Goal: Transaction & Acquisition: Purchase product/service

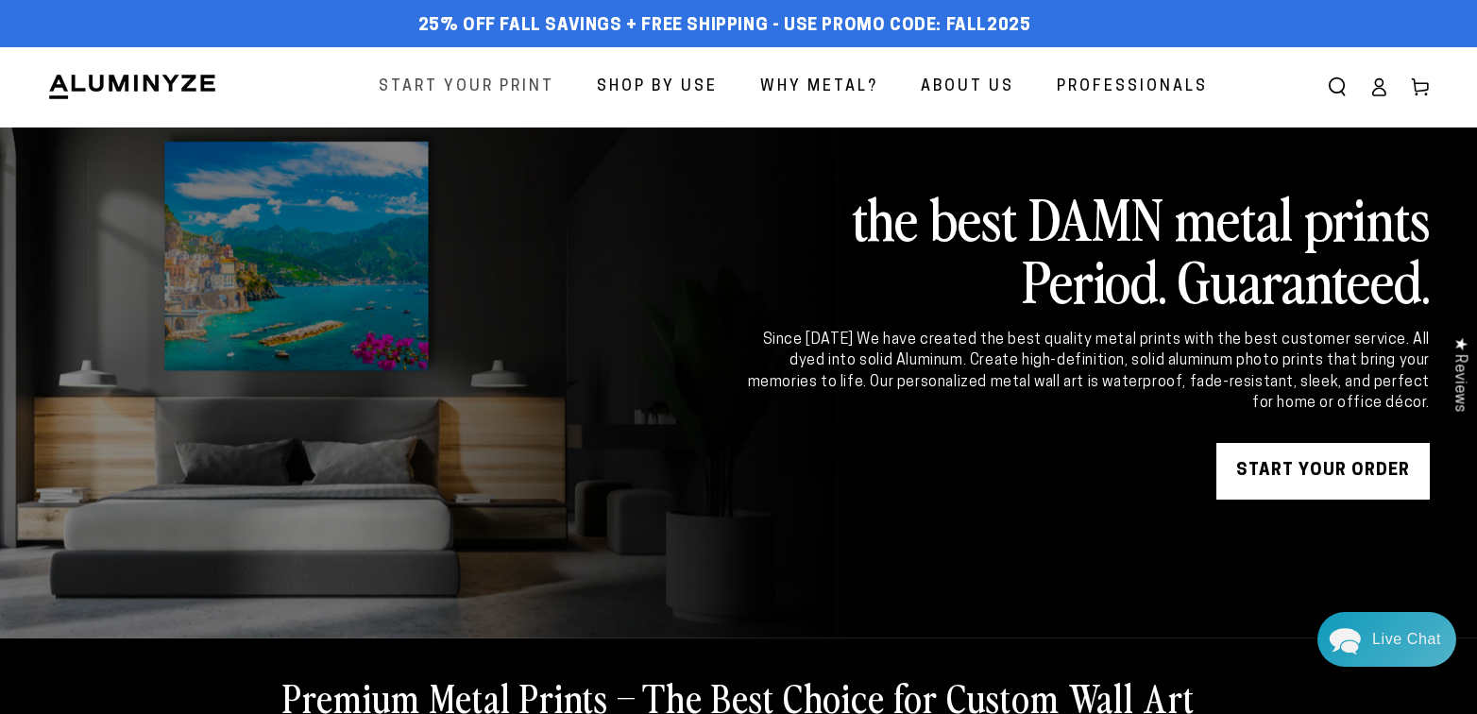
click at [513, 93] on span "Start Your Print" at bounding box center [467, 87] width 176 height 27
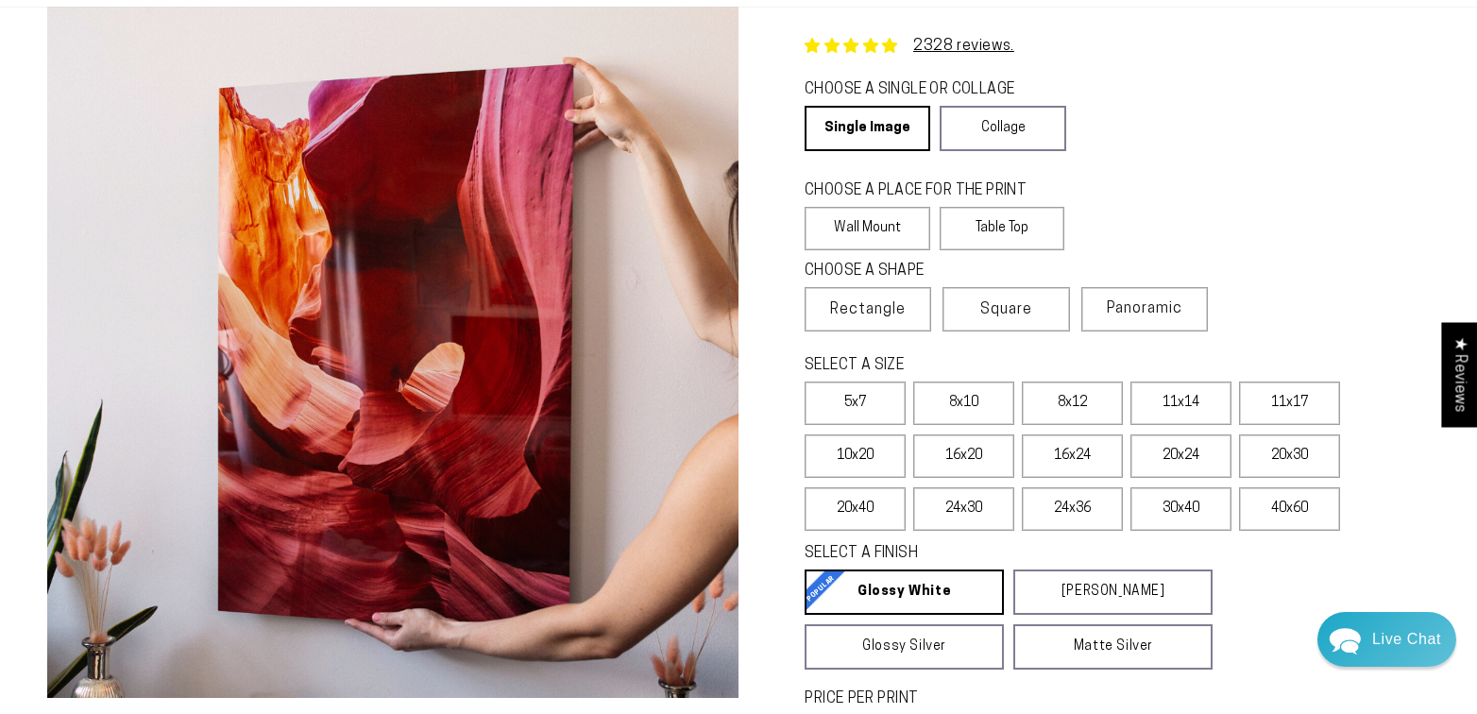
scroll to position [122, 0]
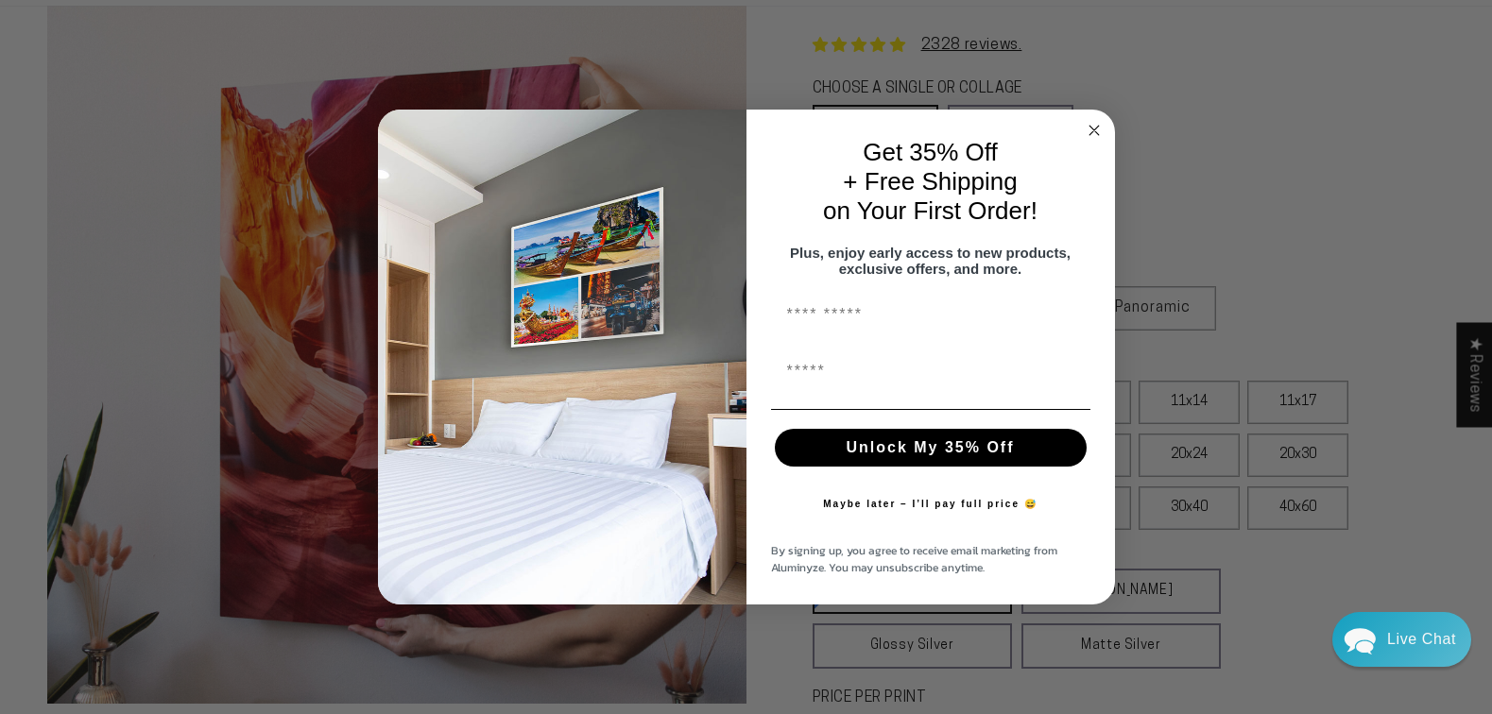
click at [1095, 128] on circle "Close dialog" at bounding box center [1094, 131] width 22 height 22
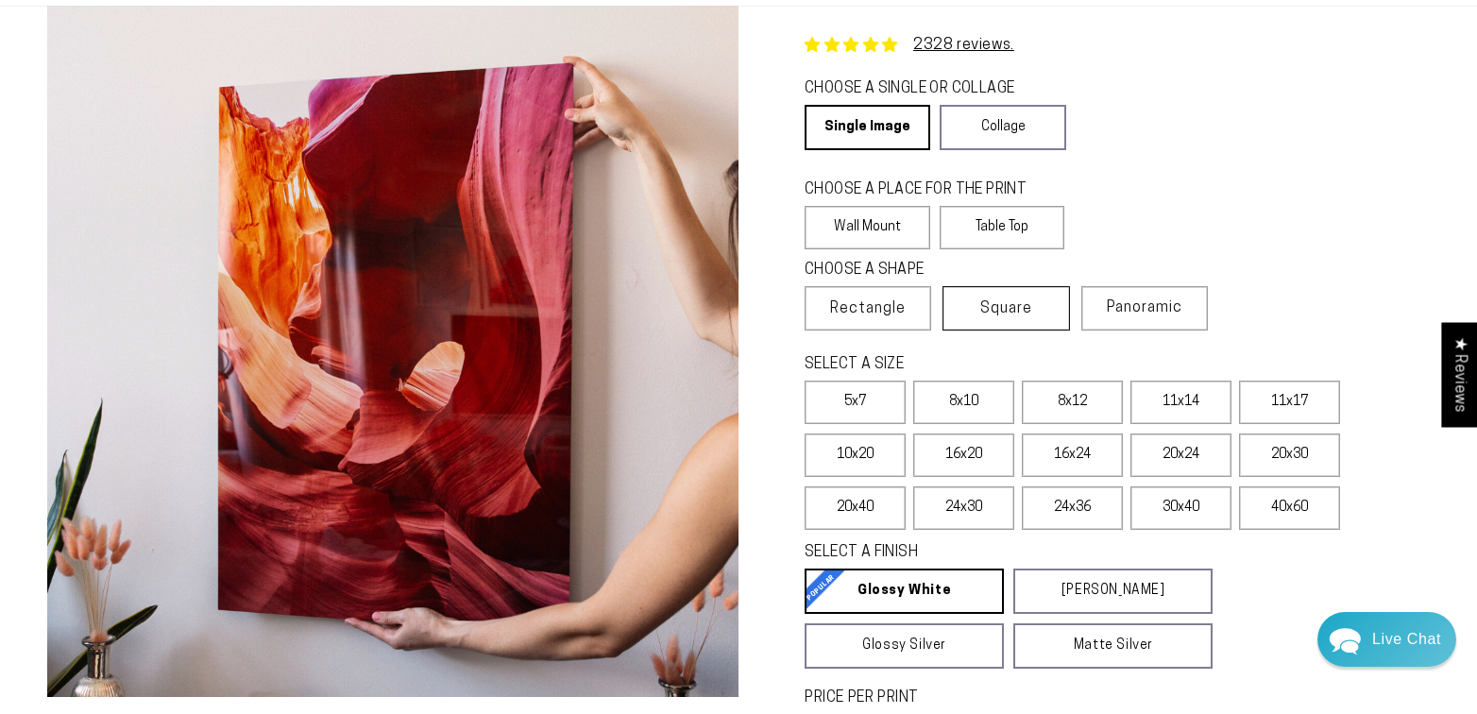
click at [1023, 302] on span "Square" at bounding box center [1007, 309] width 52 height 23
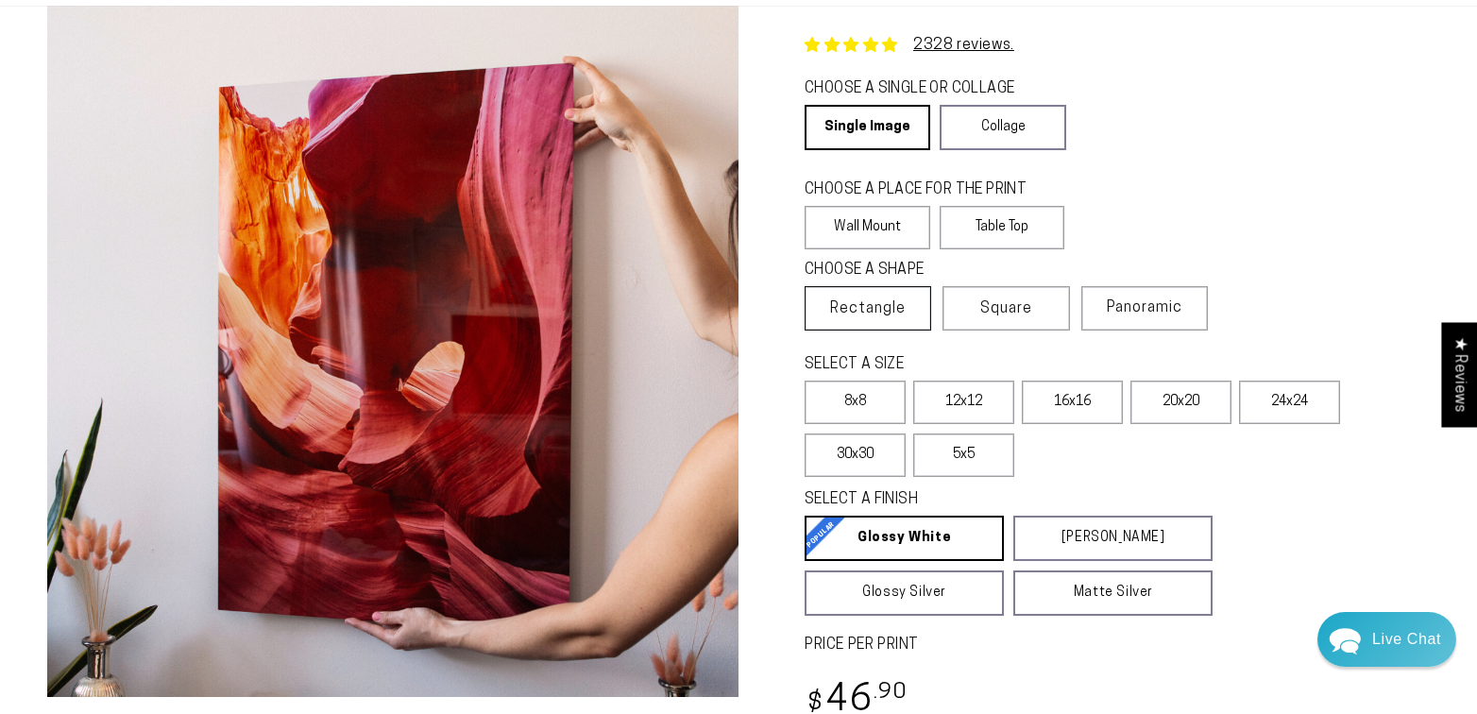
click at [838, 301] on span "Rectangle" at bounding box center [868, 309] width 76 height 23
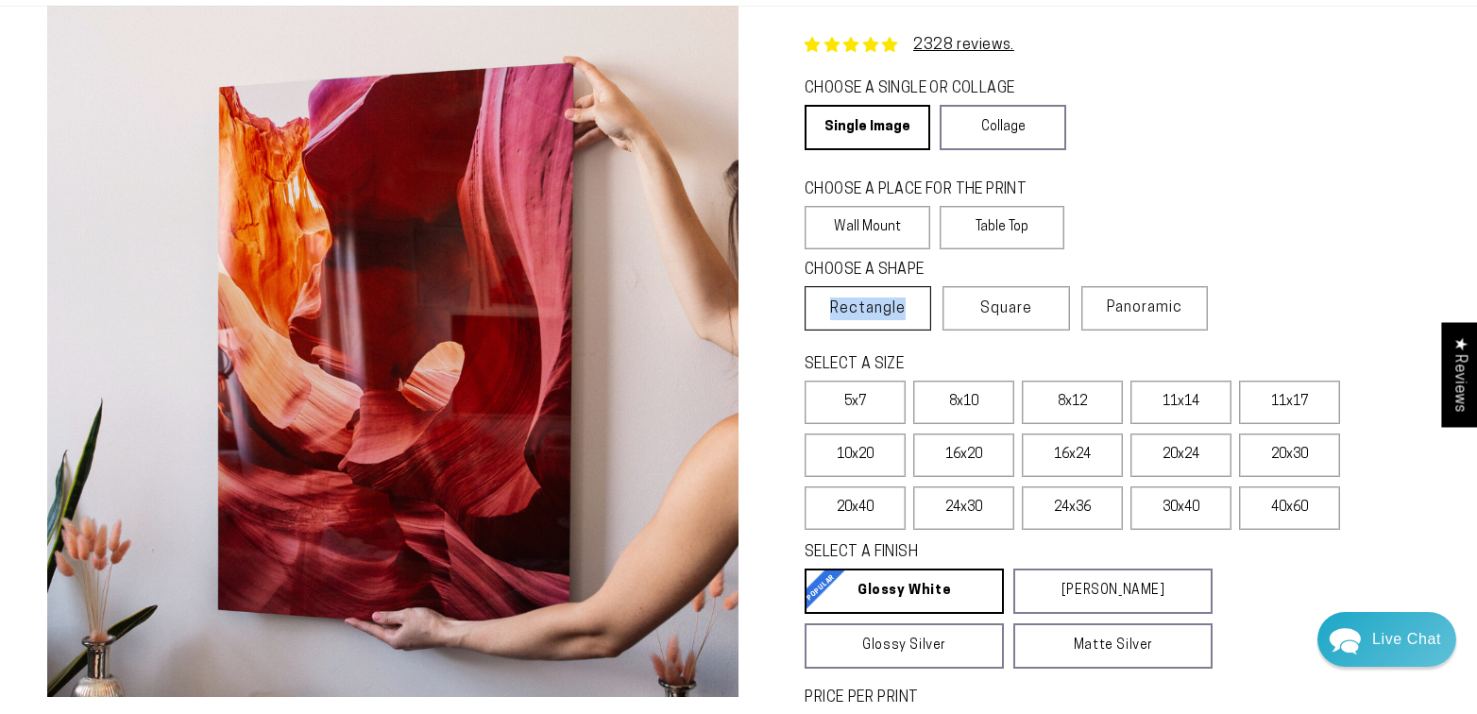
click at [965, 446] on label "16x20" at bounding box center [964, 455] width 101 height 43
click at [970, 469] on label "16x20" at bounding box center [964, 455] width 101 height 43
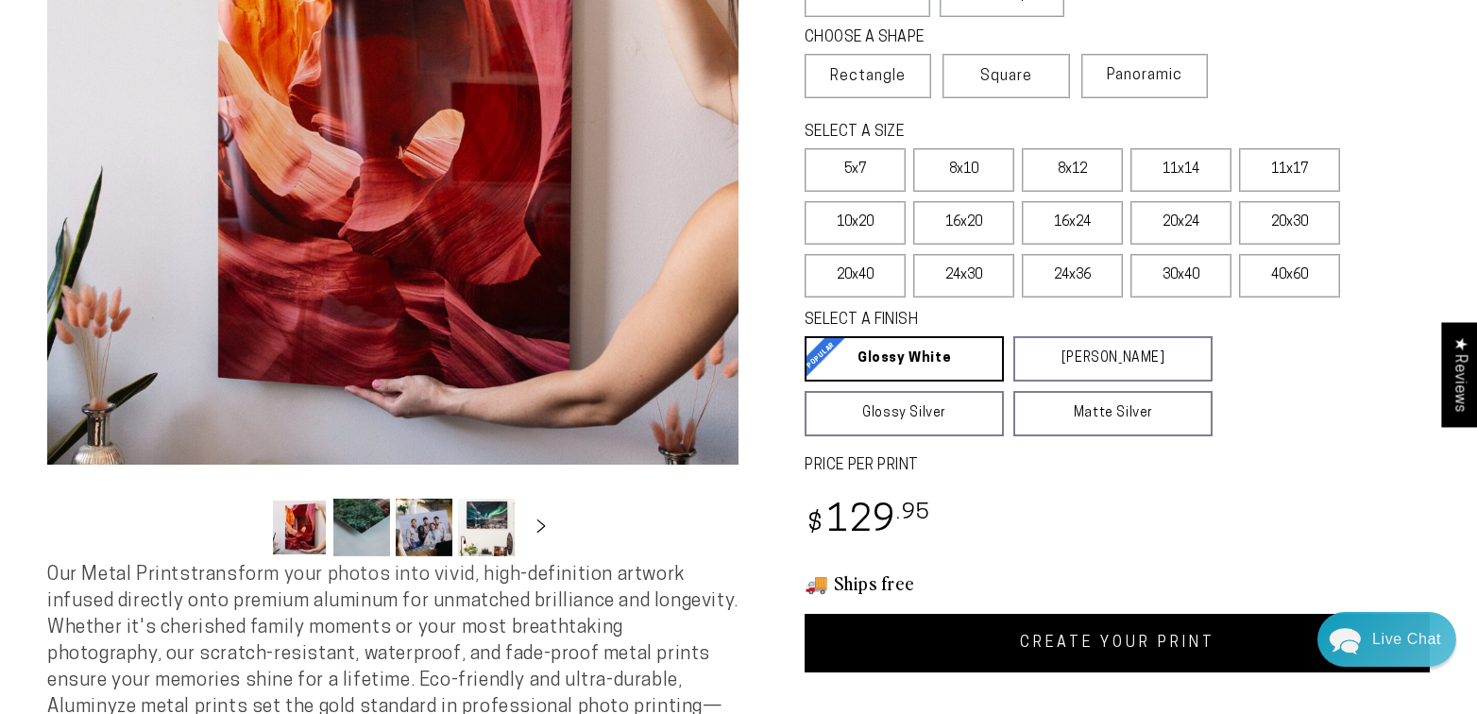
scroll to position [352, 0]
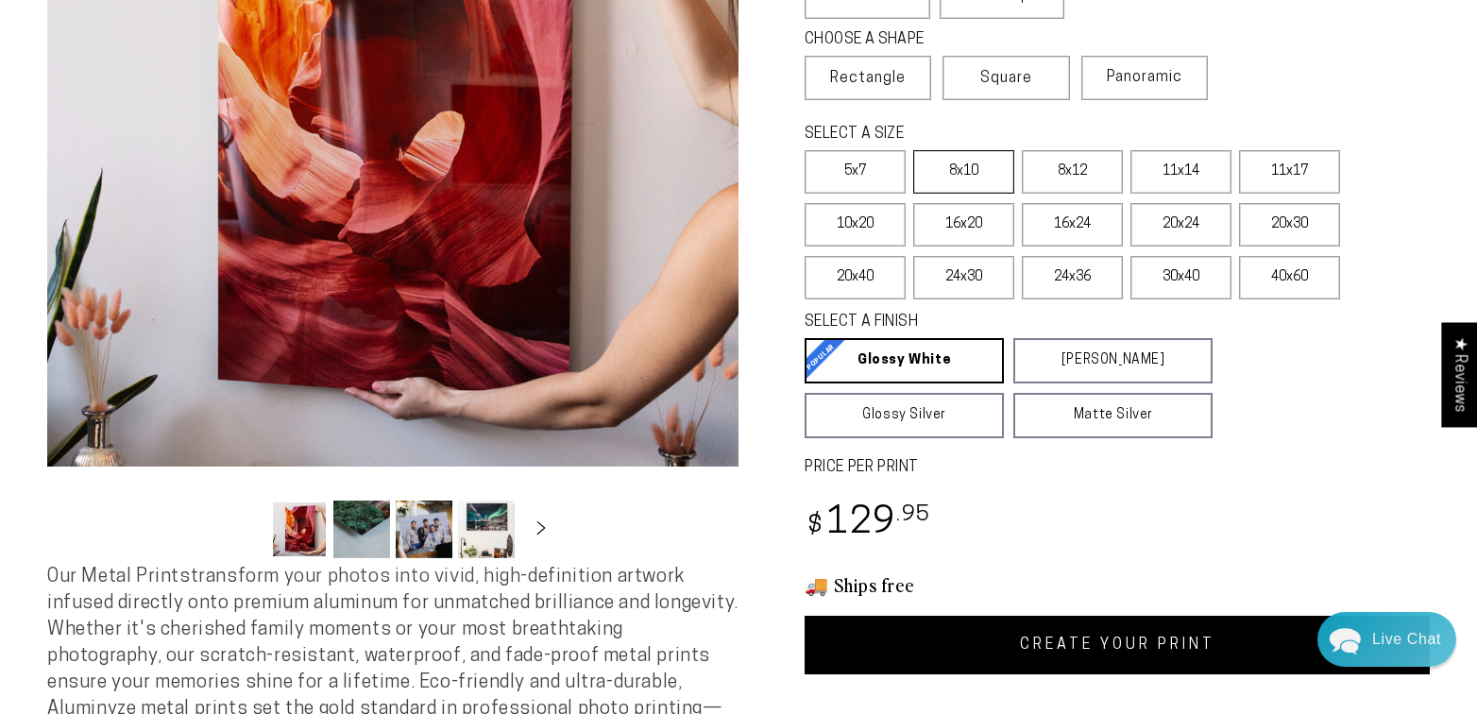
click at [989, 165] on label "8x10" at bounding box center [964, 171] width 101 height 43
click at [1009, 80] on span "Square" at bounding box center [1007, 78] width 52 height 23
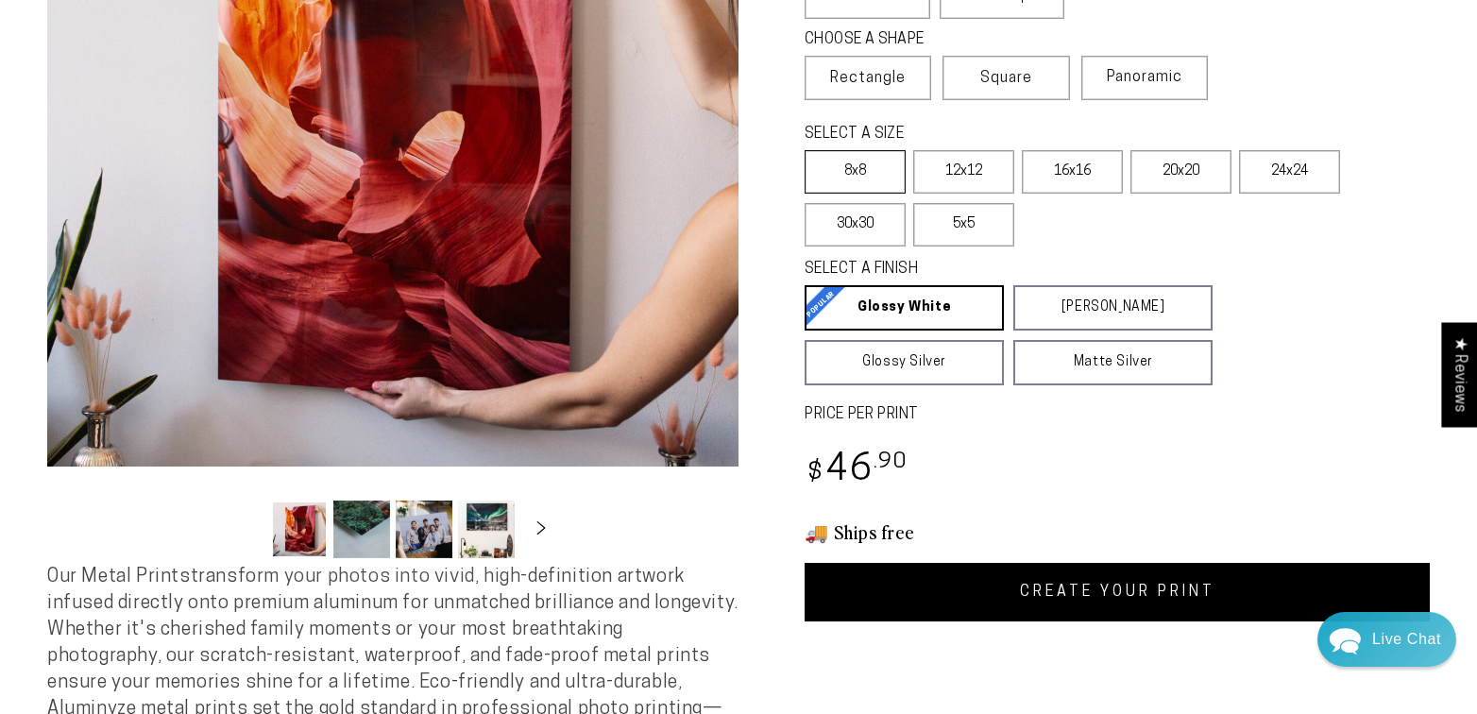
click at [855, 174] on label "8x8" at bounding box center [855, 171] width 101 height 43
click at [867, 81] on span "Rectangle" at bounding box center [868, 78] width 76 height 23
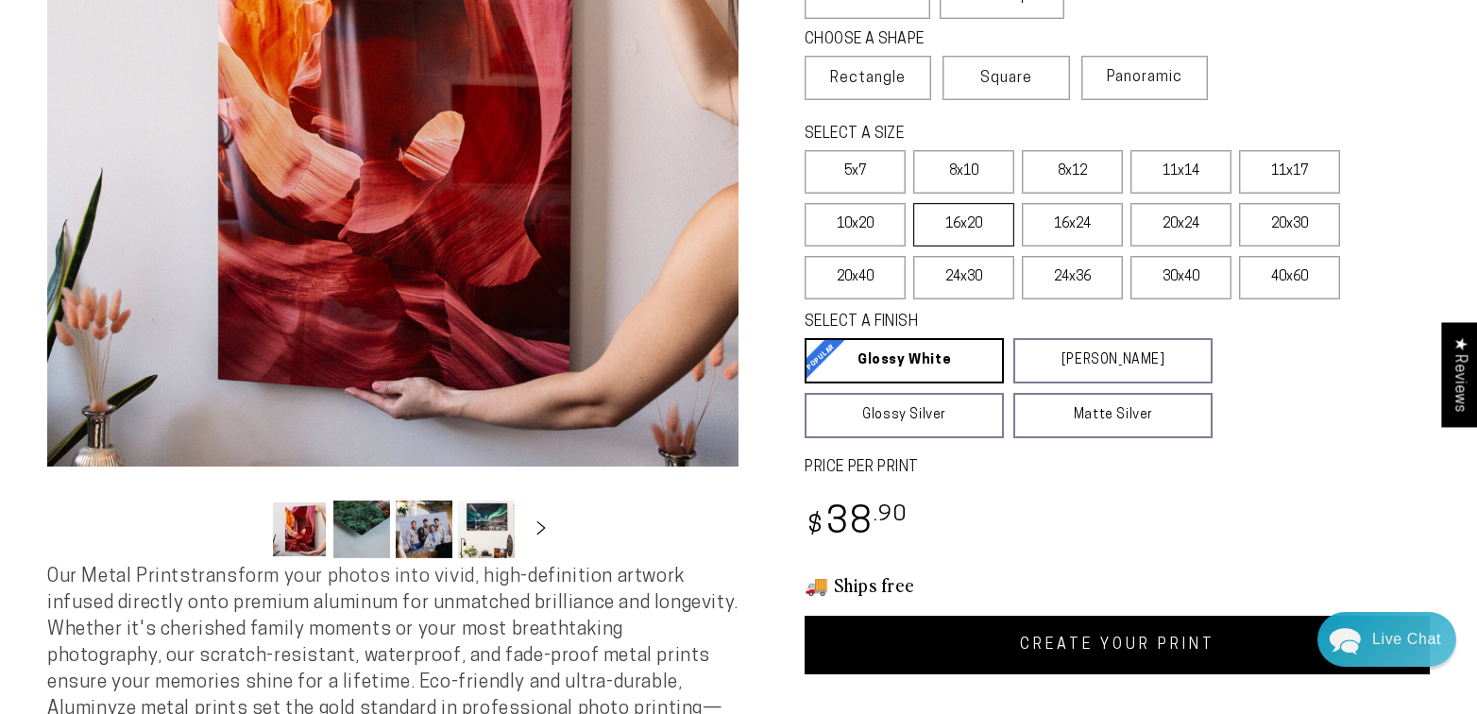
click at [951, 231] on label "16x20" at bounding box center [964, 224] width 101 height 43
click at [1289, 52] on div "CHOOSE A SHAPE Learn more Rectangle Square Panoramic" at bounding box center [1117, 73] width 625 height 94
click at [957, 160] on label "8x10" at bounding box center [964, 171] width 101 height 43
click at [1023, 67] on span "Square" at bounding box center [1007, 78] width 52 height 23
